Goal: Task Accomplishment & Management: Manage account settings

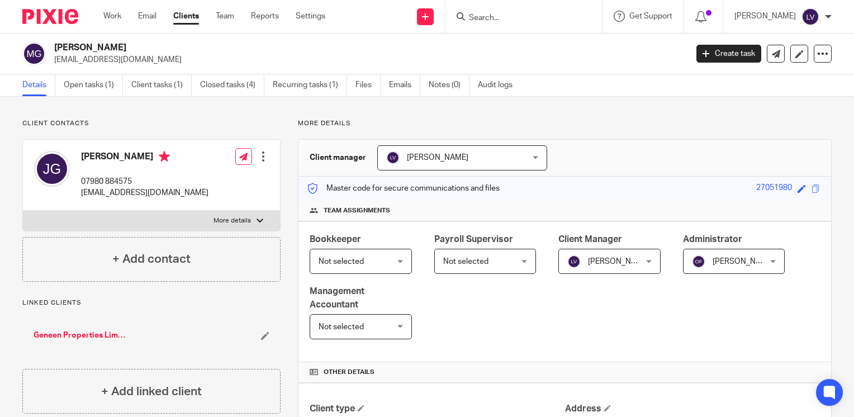
click at [533, 20] on input "Search" at bounding box center [518, 18] width 101 height 10
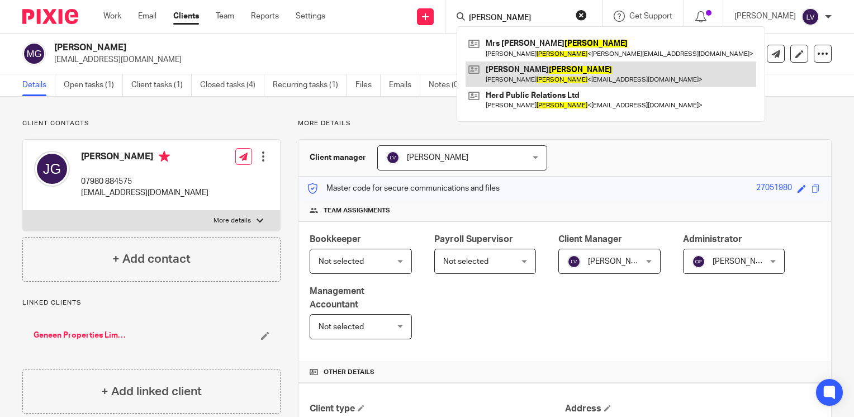
type input "dunbar"
click at [565, 73] on link at bounding box center [611, 75] width 291 height 26
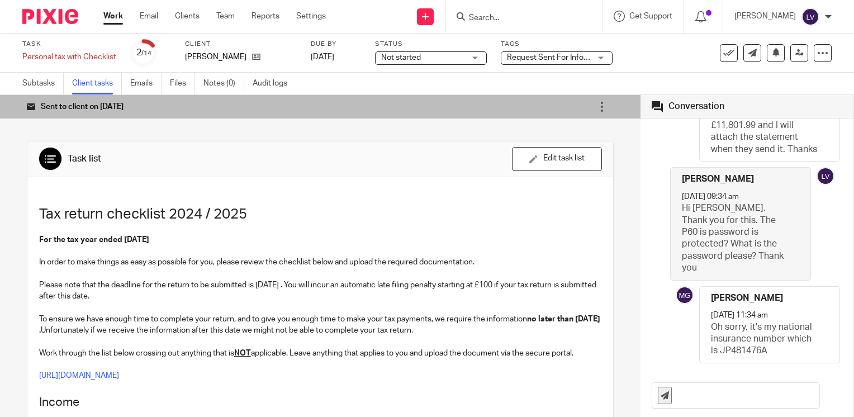
scroll to position [218, 0]
click at [705, 402] on input "text" at bounding box center [749, 395] width 142 height 25
type input "Thank you"
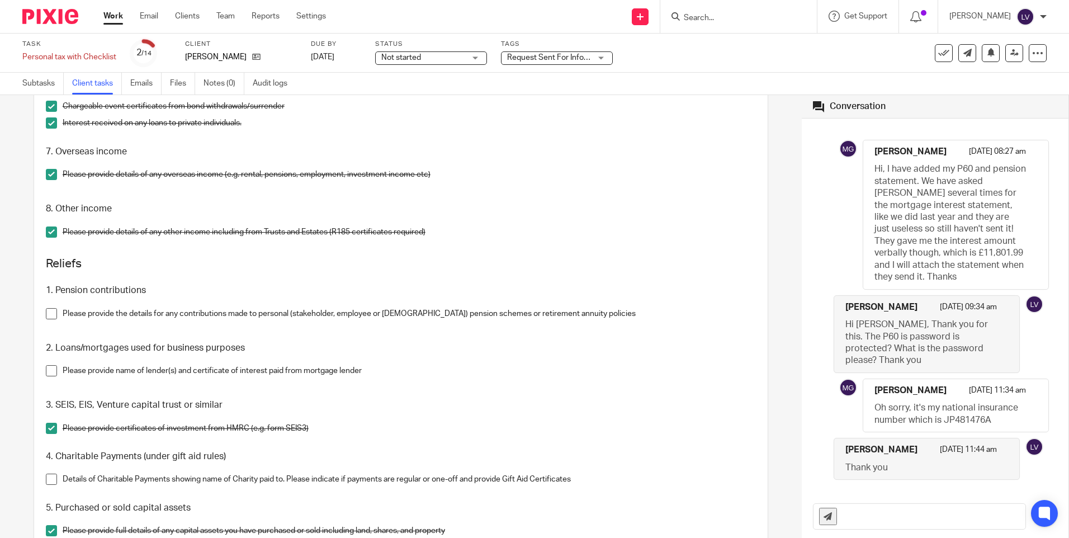
scroll to position [1480, 0]
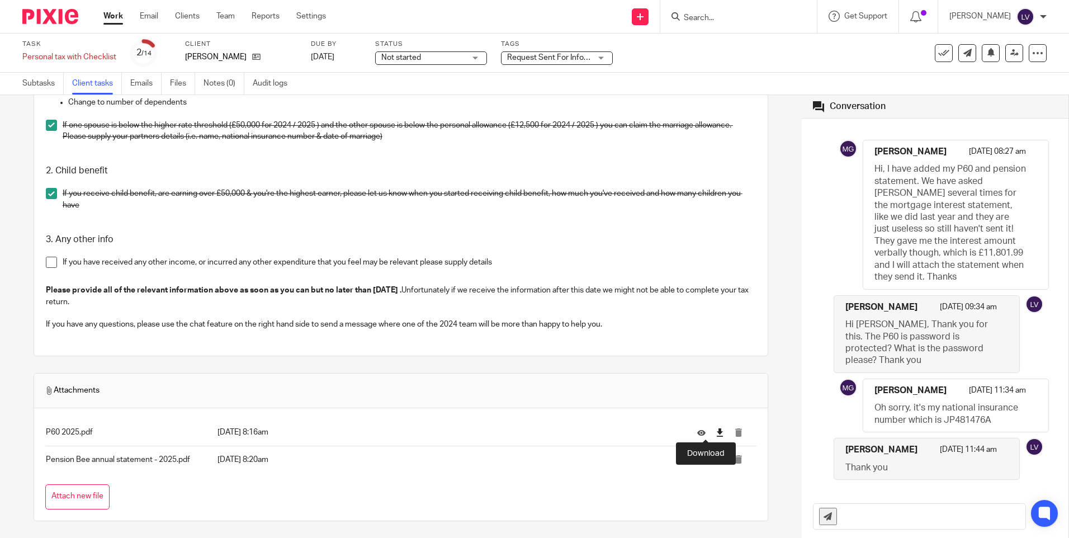
click at [716, 417] on icon at bounding box center [720, 432] width 8 height 8
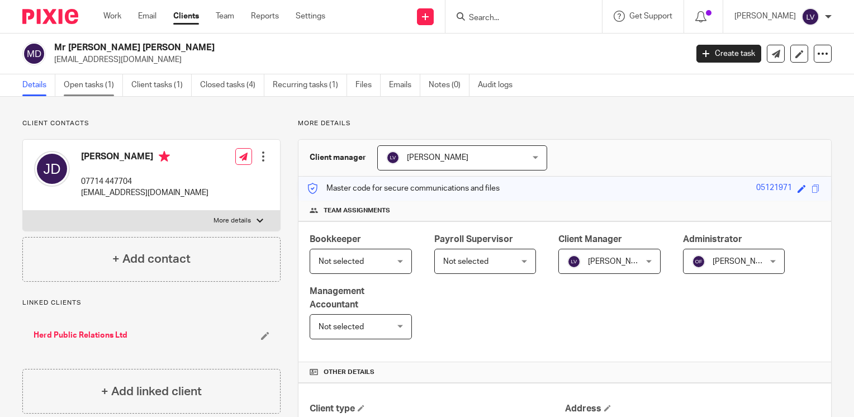
click at [95, 84] on link "Open tasks (1)" at bounding box center [93, 85] width 59 height 22
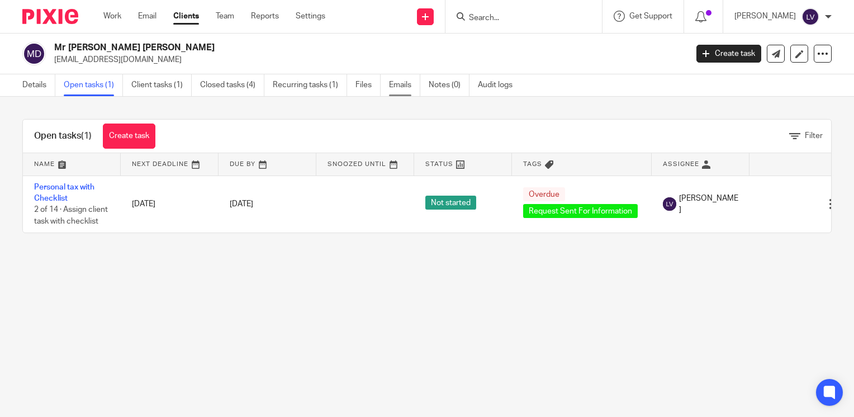
click at [408, 83] on link "Emails" at bounding box center [404, 85] width 31 height 22
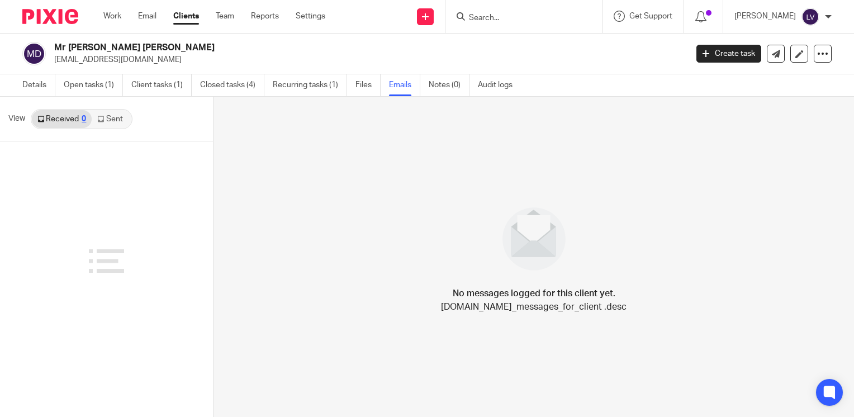
click at [119, 119] on link "Sent" at bounding box center [111, 119] width 39 height 18
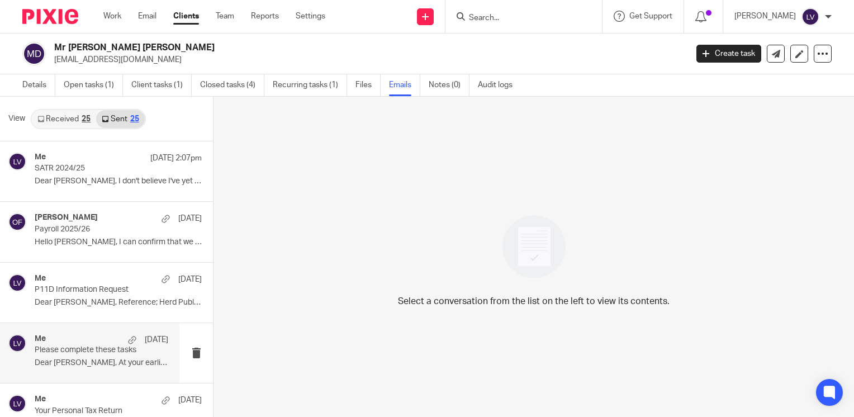
click at [83, 355] on div "Me 29 Apr Please complete these tasks Dear Jonathan, At your earliest convenien…" at bounding box center [102, 352] width 134 height 37
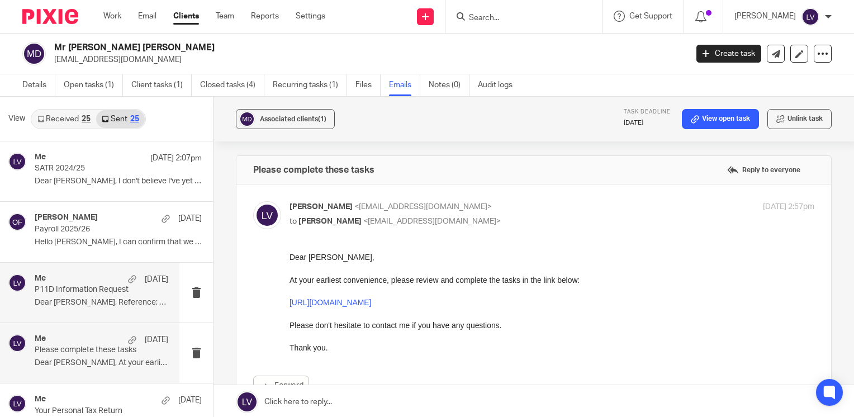
click at [110, 303] on p "Dear Jonathan, Reference; Herd Public..." at bounding box center [102, 303] width 134 height 10
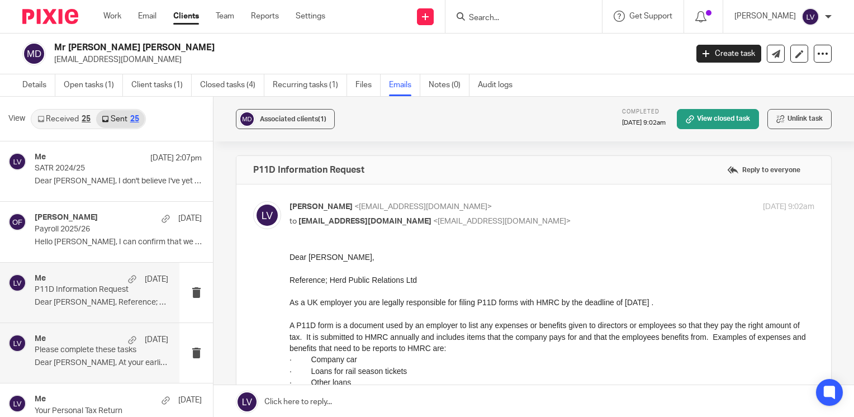
click at [83, 352] on p "Please complete these tasks" at bounding box center [88, 351] width 107 height 10
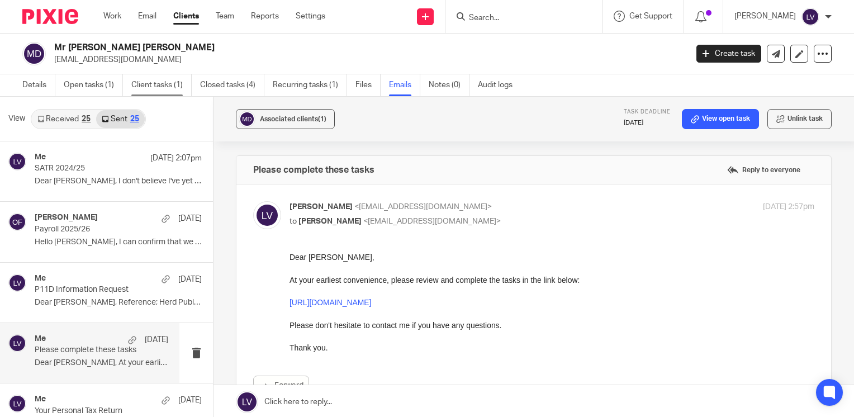
click at [170, 78] on link "Client tasks (1)" at bounding box center [161, 85] width 60 height 22
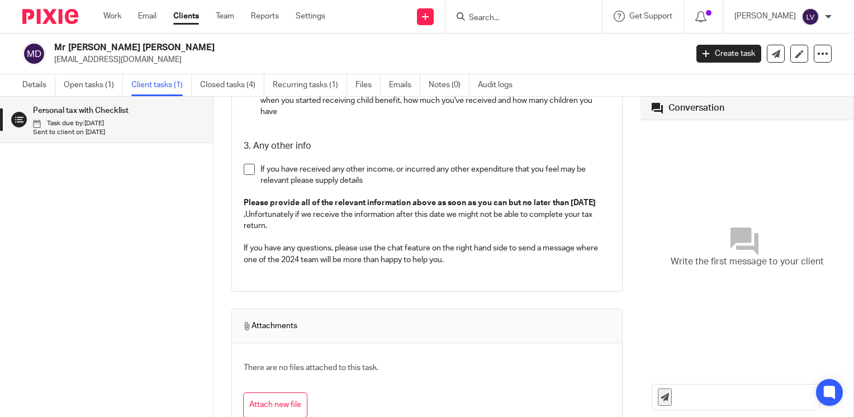
scroll to position [1778, 0]
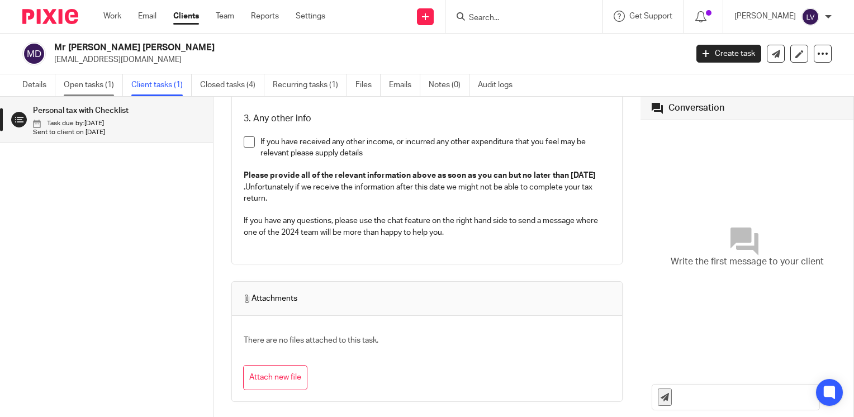
click at [90, 88] on link "Open tasks (1)" at bounding box center [93, 85] width 59 height 22
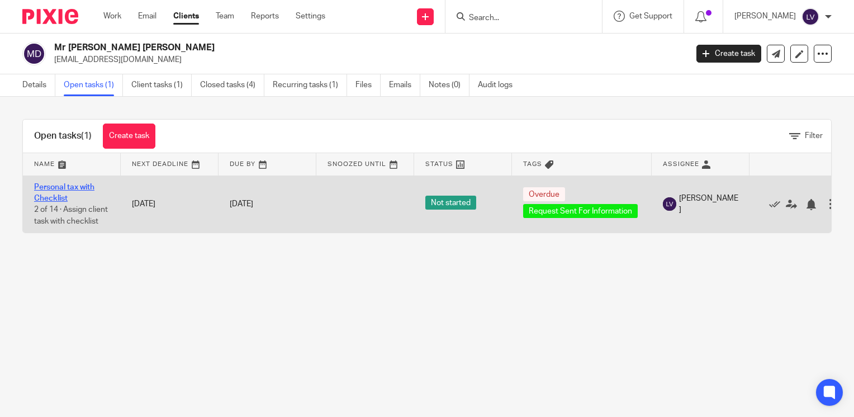
click at [59, 187] on link "Personal tax with Checklist" at bounding box center [64, 192] width 60 height 19
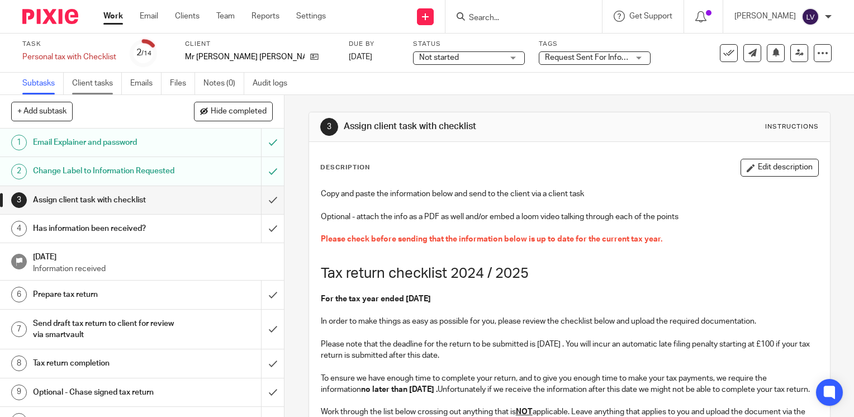
click at [107, 79] on link "Client tasks" at bounding box center [97, 84] width 50 height 22
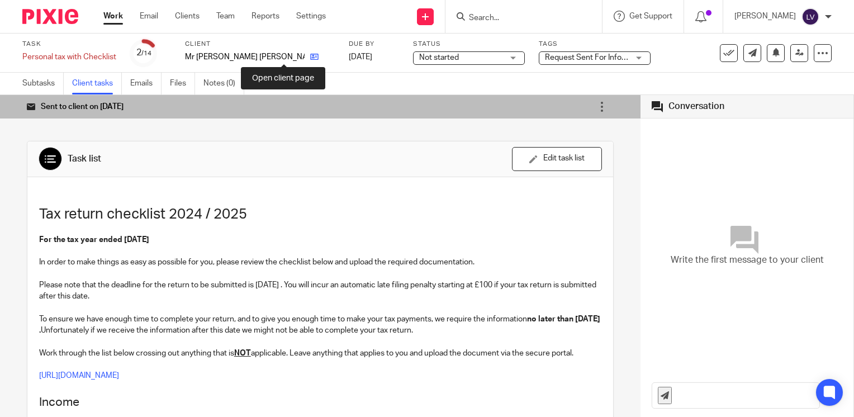
click at [310, 60] on icon at bounding box center [314, 57] width 8 height 8
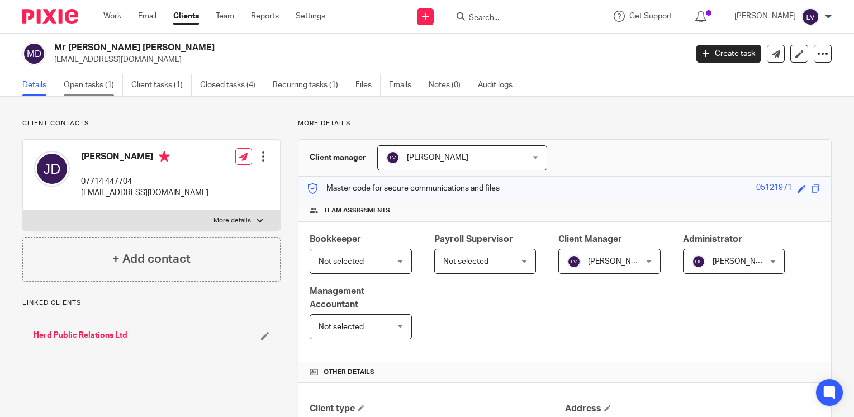
click at [98, 84] on link "Open tasks (1)" at bounding box center [93, 85] width 59 height 22
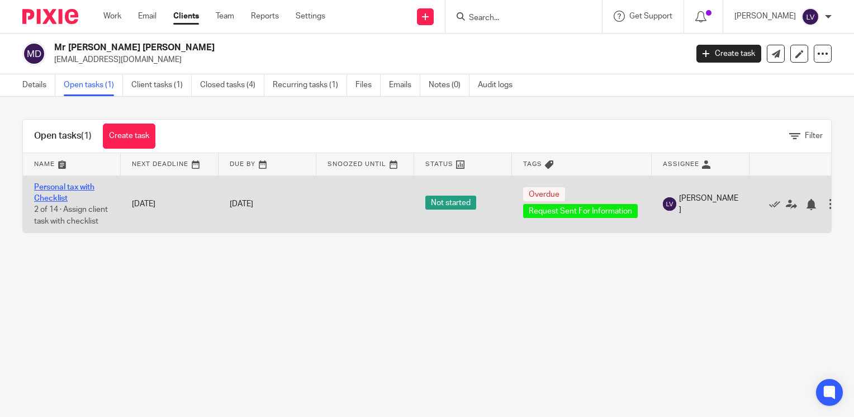
click at [60, 187] on link "Personal tax with Checklist" at bounding box center [64, 192] width 60 height 19
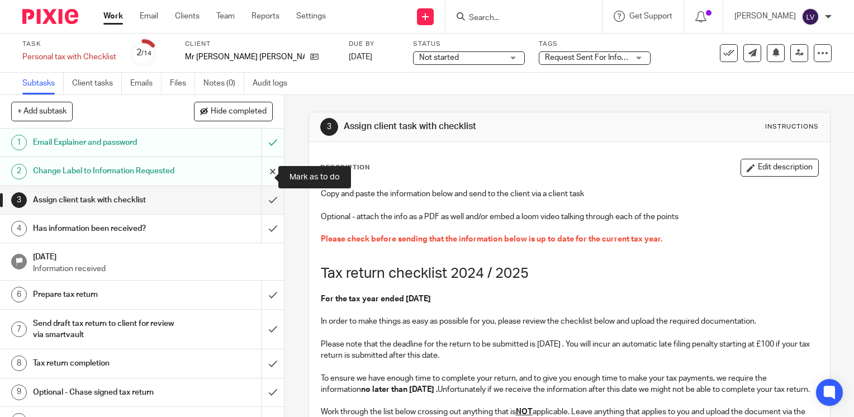
click at [259, 176] on input "submit" at bounding box center [142, 171] width 284 height 28
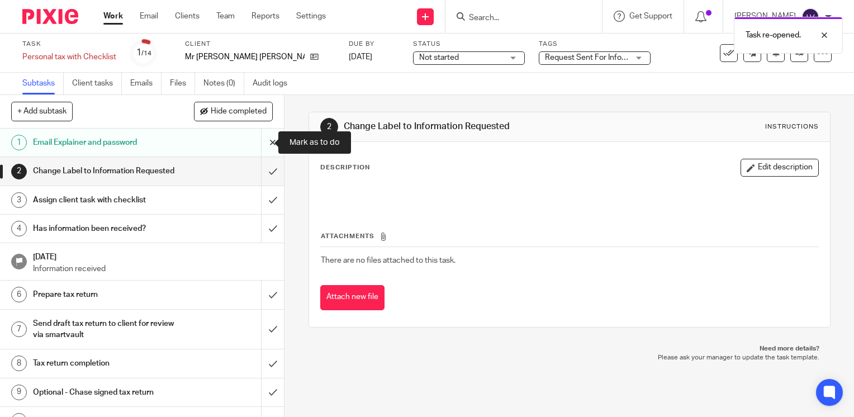
click at [265, 141] on input "submit" at bounding box center [142, 143] width 284 height 28
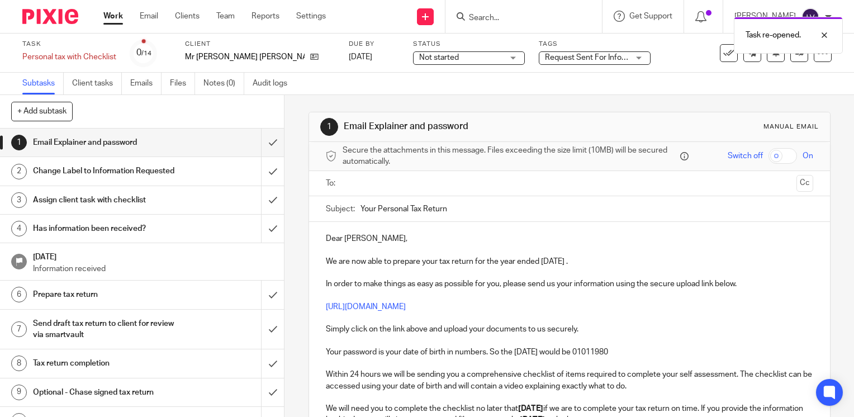
click at [349, 182] on input "text" at bounding box center [569, 183] width 445 height 13
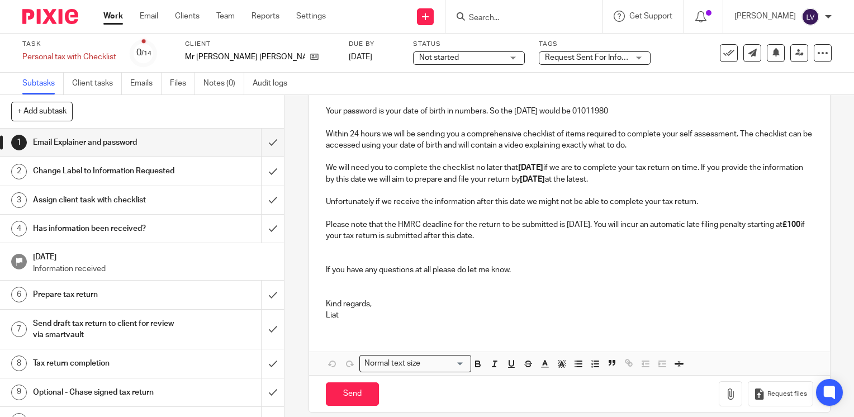
scroll to position [253, 0]
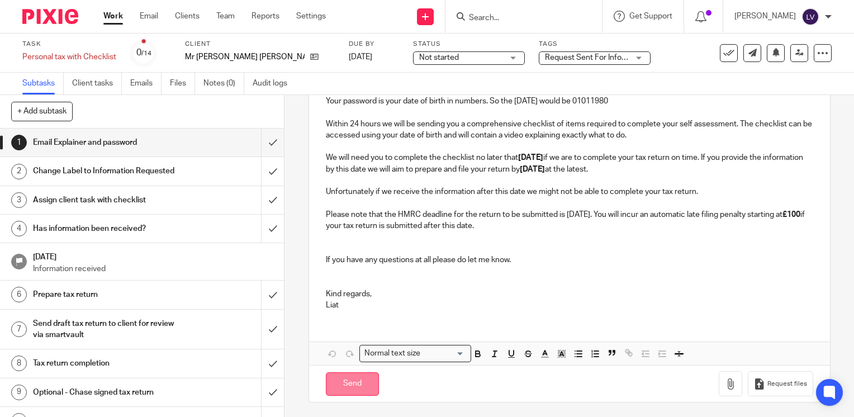
click at [351, 381] on input "Send" at bounding box center [352, 384] width 53 height 24
type input "Sent"
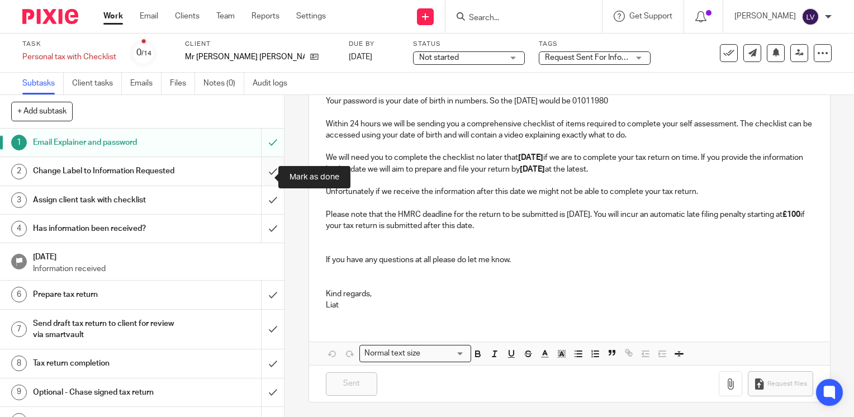
click at [259, 177] on input "submit" at bounding box center [142, 171] width 284 height 28
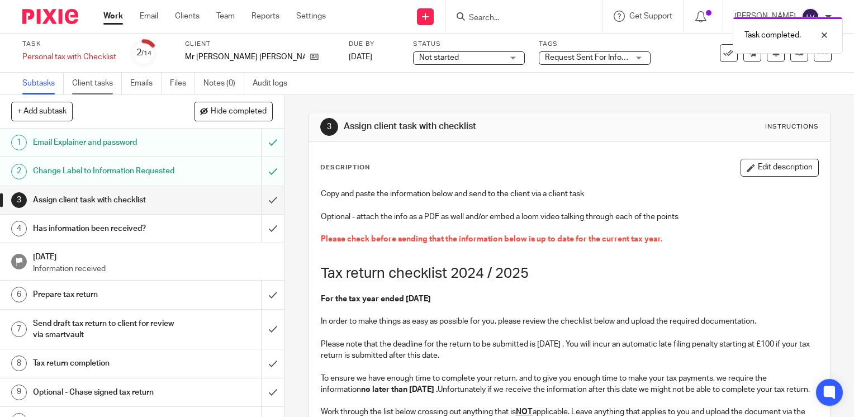
click at [111, 82] on link "Client tasks" at bounding box center [97, 84] width 50 height 22
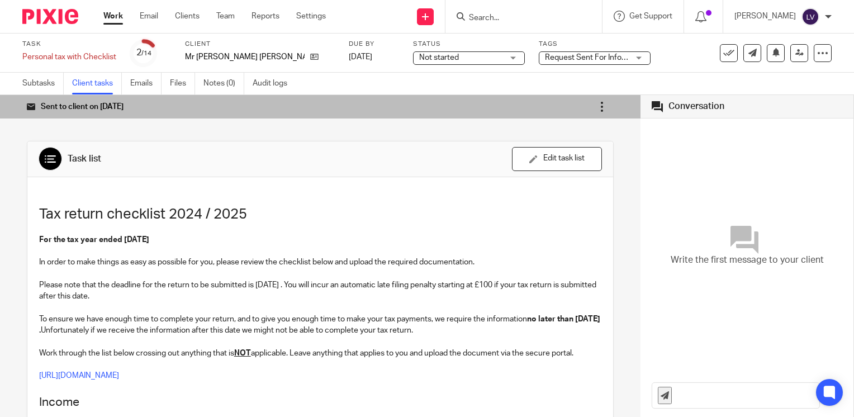
click at [597, 104] on icon at bounding box center [602, 106] width 11 height 11
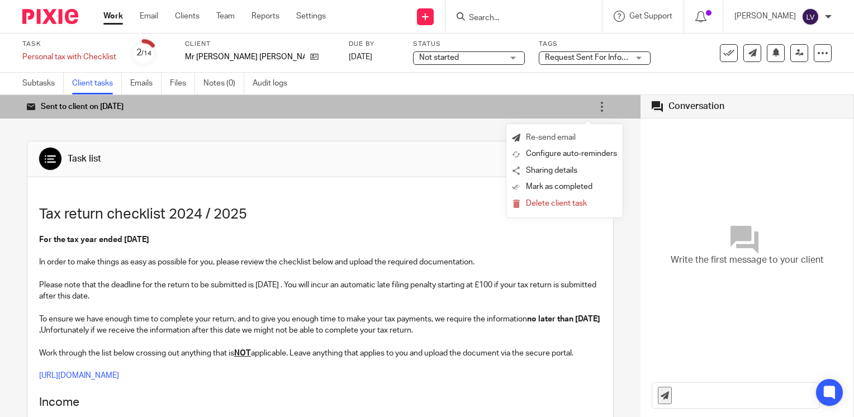
click at [564, 134] on link "Re-send email" at bounding box center [551, 138] width 50 height 11
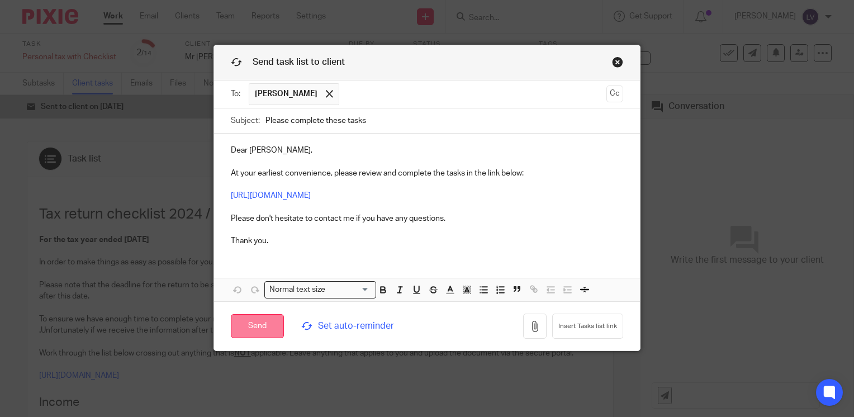
click at [255, 325] on input "Send" at bounding box center [257, 326] width 53 height 24
